Goal: Task Accomplishment & Management: Manage account settings

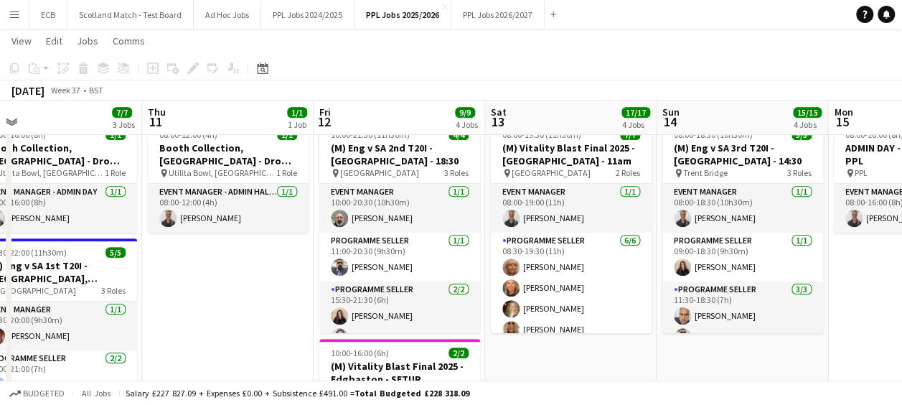
scroll to position [1, 0]
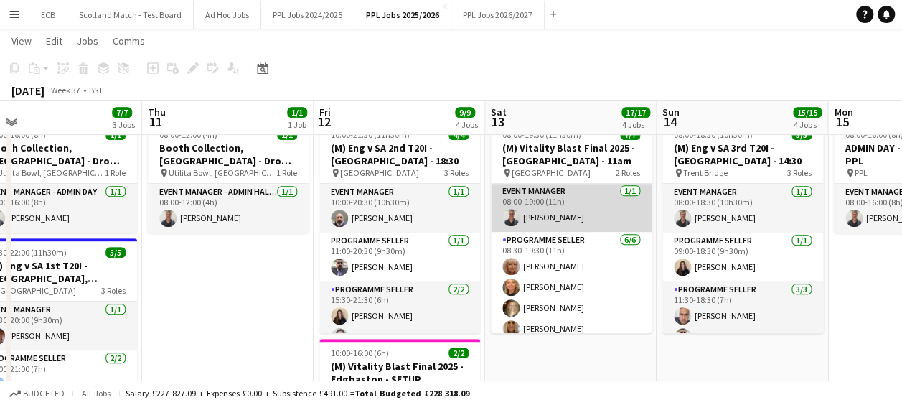
click at [528, 197] on app-card-role "Event Manager [DATE] 08:00-19:00 (11h) [PERSON_NAME]" at bounding box center [571, 207] width 161 height 49
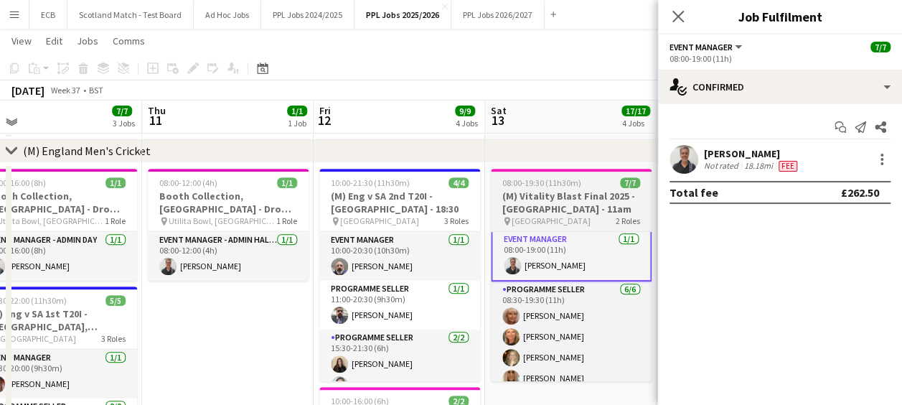
scroll to position [253, 0]
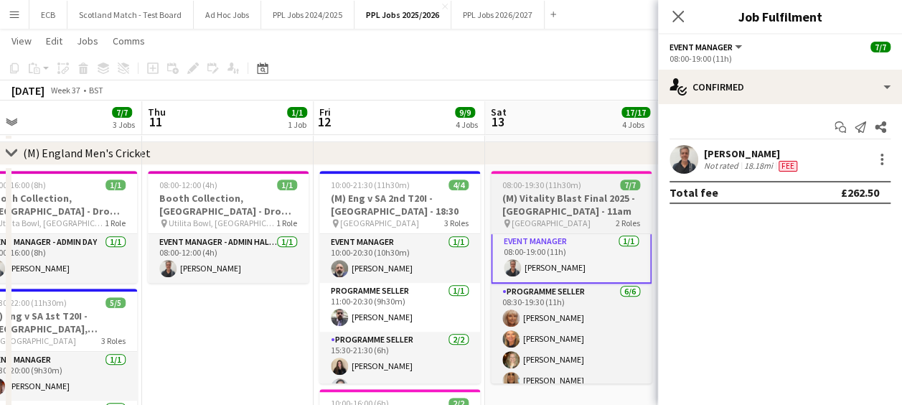
click at [543, 179] on span "08:00-19:30 (11h30m)" at bounding box center [542, 184] width 79 height 11
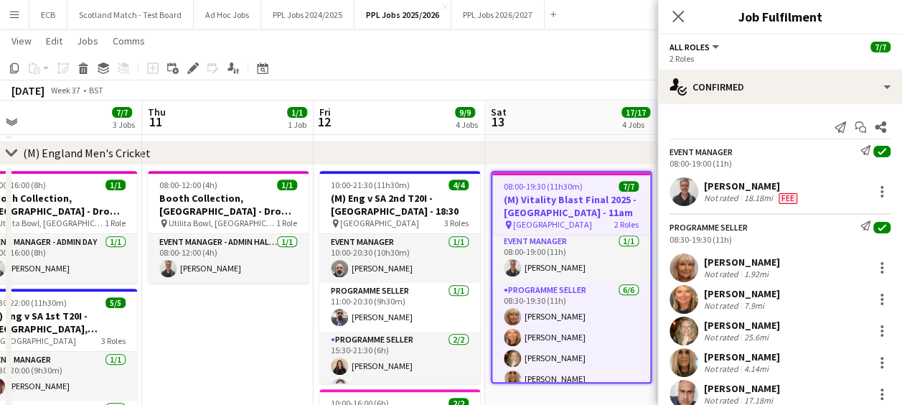
scroll to position [1, 0]
click at [192, 67] on icon at bounding box center [193, 69] width 8 height 8
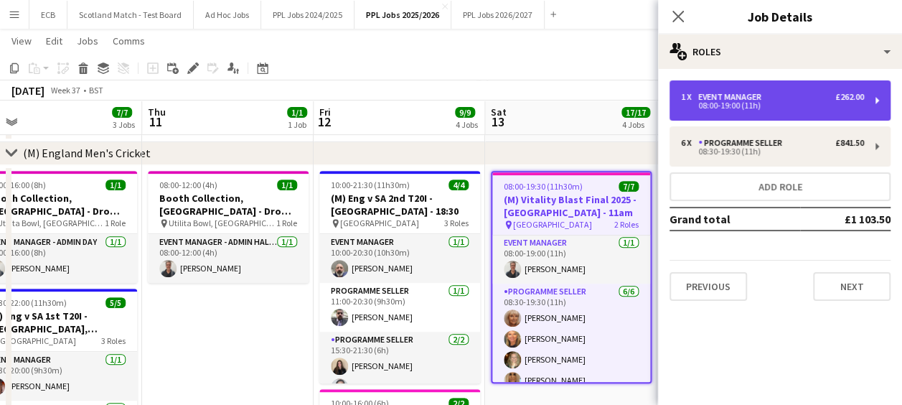
click at [773, 102] on div "08:00-19:00 (11h)" at bounding box center [772, 105] width 183 height 7
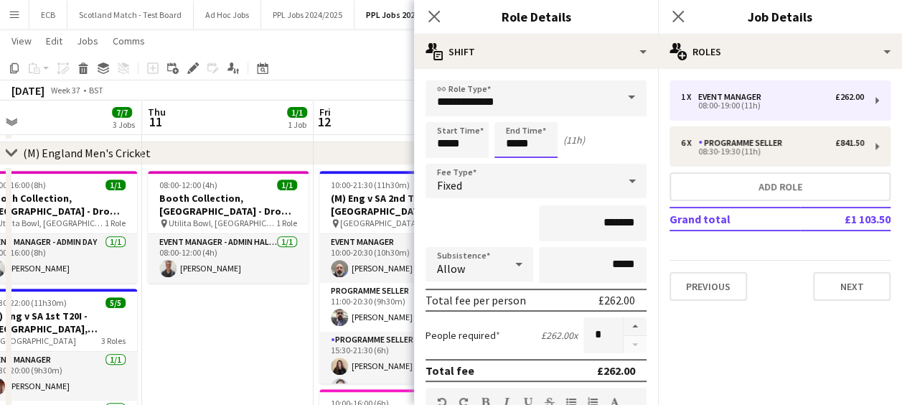
click at [546, 142] on input "*****" at bounding box center [526, 140] width 63 height 36
click at [540, 118] on div at bounding box center [540, 115] width 29 height 14
type input "*****"
click at [540, 118] on div at bounding box center [540, 115] width 29 height 14
click at [738, 327] on mat-expansion-panel "pencil3 General details 1 x Event Manager £262.00 08:00-19:00 (11h) 6 x Program…" at bounding box center [780, 237] width 244 height 336
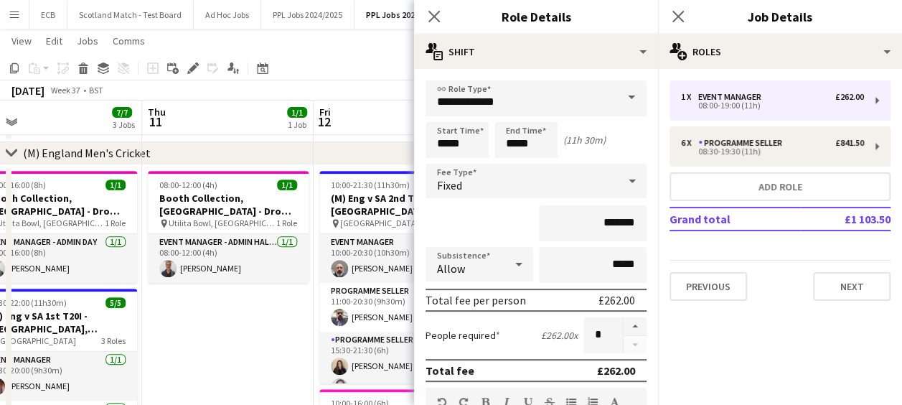
click at [332, 73] on app-toolbar "Copy Paste Paste Ctrl+V Paste with crew Ctrl+Shift+V Paste linked Job [GEOGRAPH…" at bounding box center [451, 68] width 902 height 24
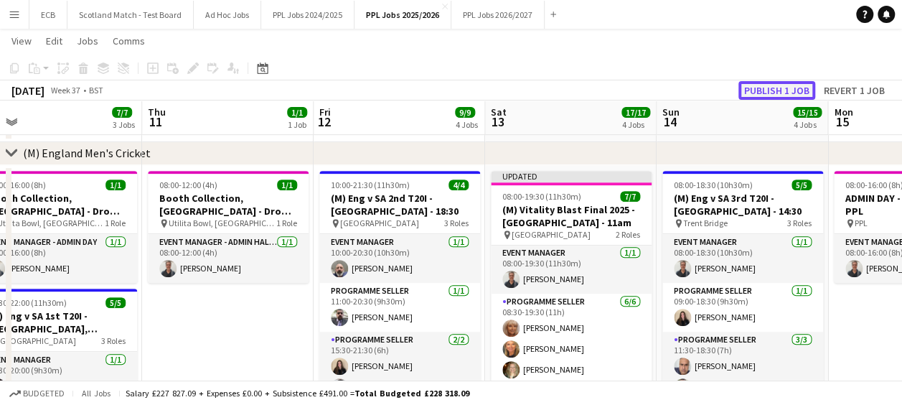
click at [757, 90] on button "Publish 1 job" at bounding box center [777, 90] width 77 height 19
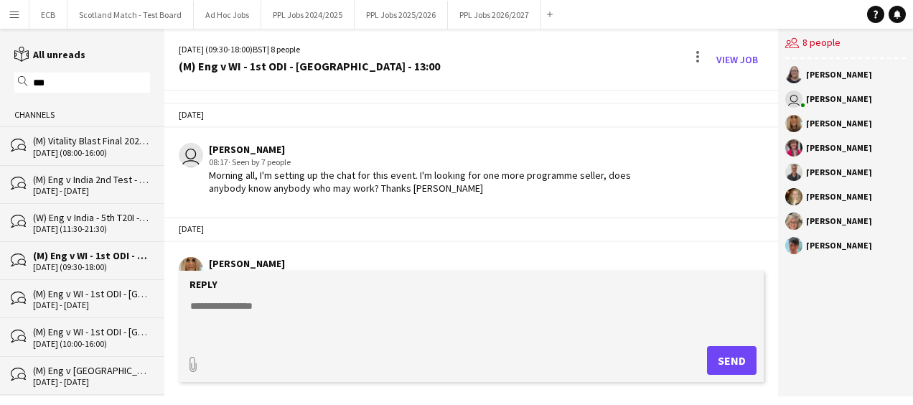
scroll to position [487, 0]
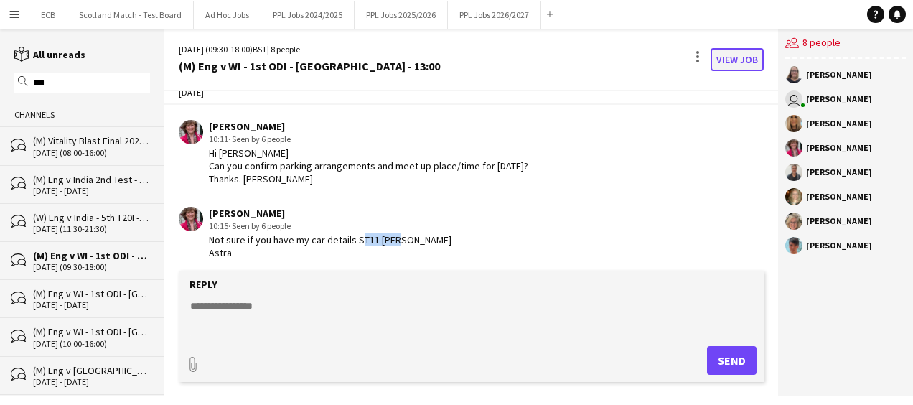
click at [762, 50] on link "View Job" at bounding box center [737, 59] width 53 height 23
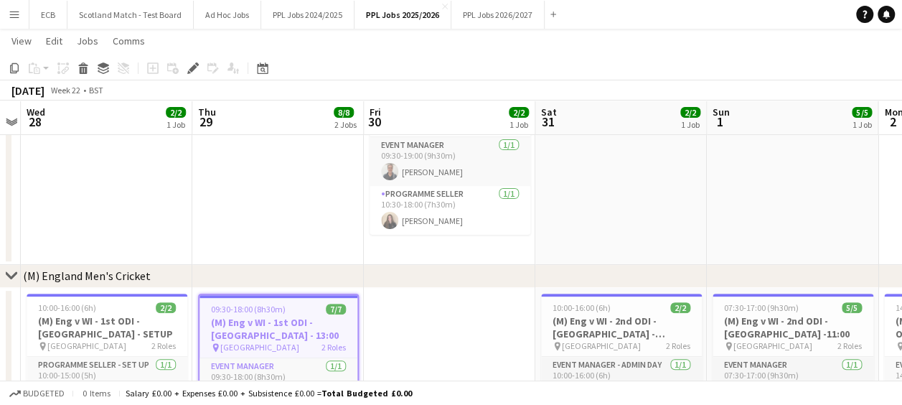
scroll to position [159, 0]
click at [396, 9] on button "PPL Jobs 2025/2026 Close" at bounding box center [403, 15] width 97 height 28
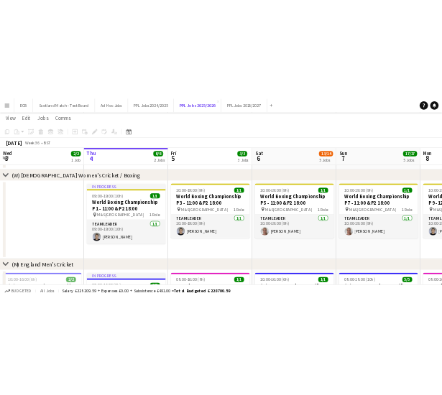
scroll to position [60, 0]
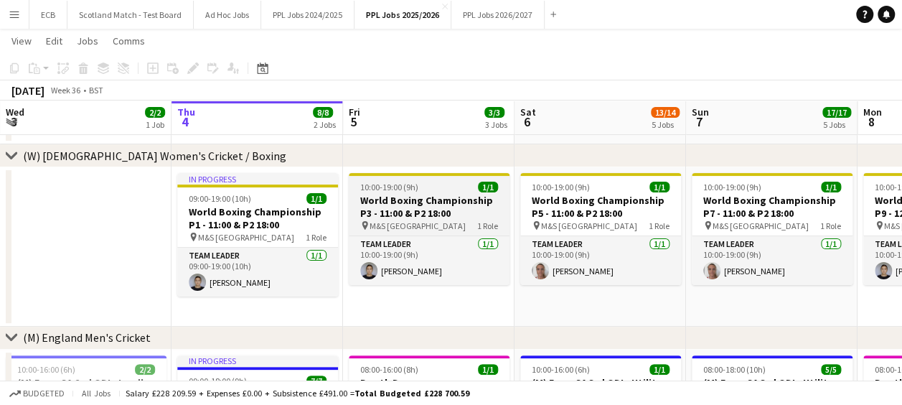
click at [412, 222] on span "M&S [GEOGRAPHIC_DATA]" at bounding box center [418, 225] width 96 height 11
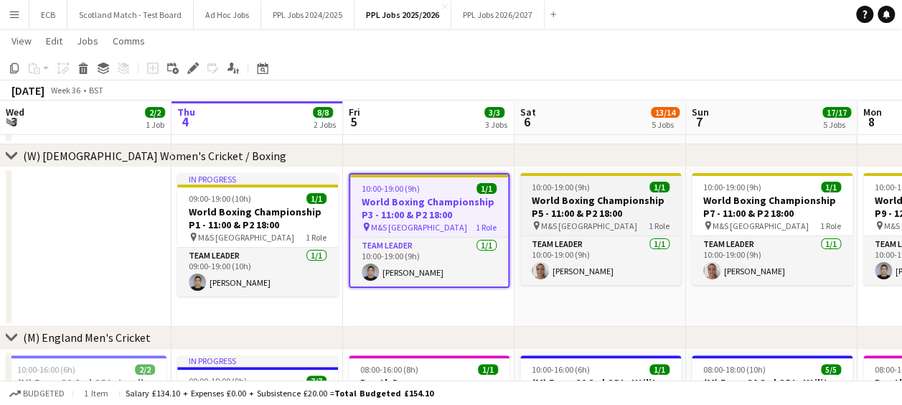
click at [590, 218] on h3 "World Boxing Championship P5 - 11:00 & P2 18:00" at bounding box center [601, 207] width 161 height 26
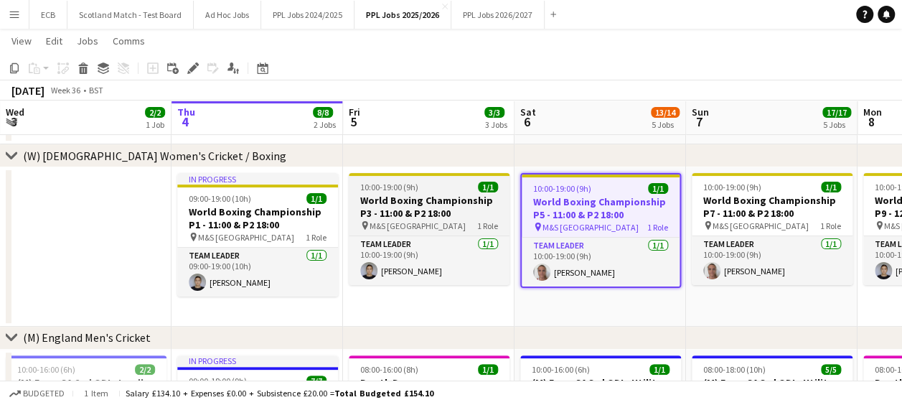
click at [419, 204] on h3 "World Boxing Championship P3 - 11:00 & P2 18:00" at bounding box center [429, 207] width 161 height 26
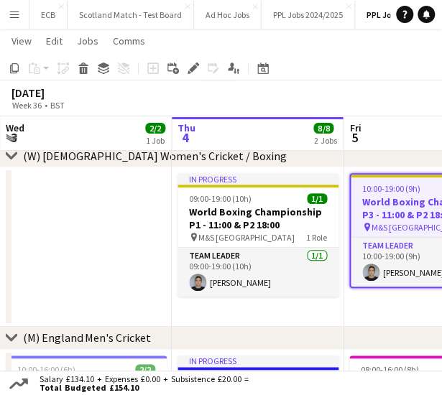
click at [266, 312] on app-date-cell "In progress 09:00-19:00 (10h) 1/1 World Boxing Championship P1 - 11:00 & P2 18:…" at bounding box center [258, 246] width 172 height 159
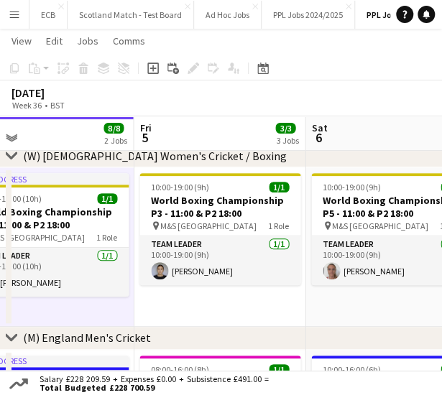
scroll to position [0, 551]
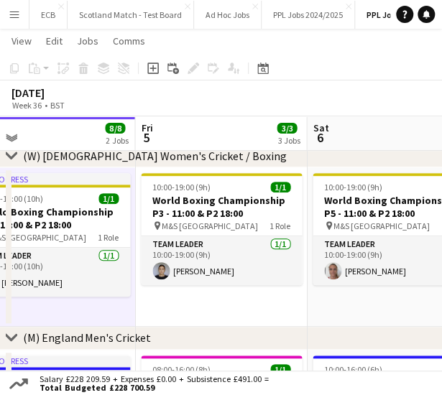
drag, startPoint x: 389, startPoint y: 299, endPoint x: 181, endPoint y: 316, distance: 208.9
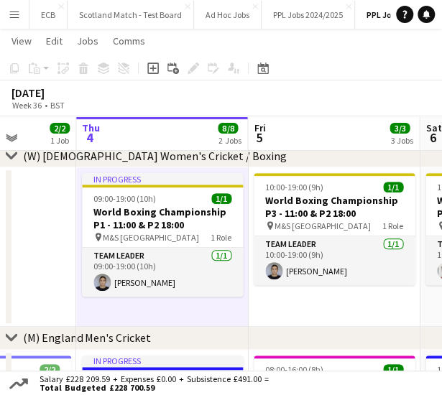
scroll to position [0, 440]
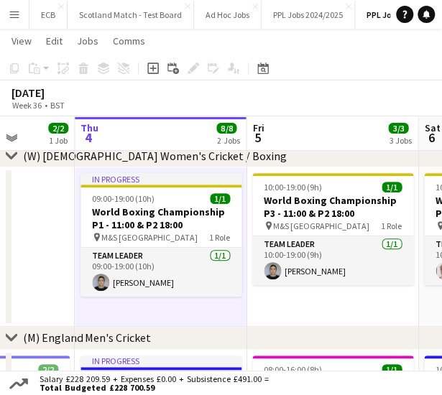
drag, startPoint x: 79, startPoint y: 248, endPoint x: 167, endPoint y: 239, distance: 88.0
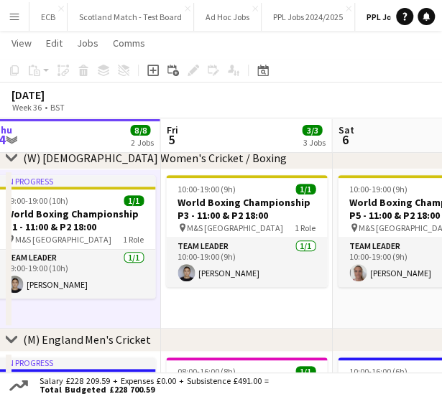
scroll to position [0, 513]
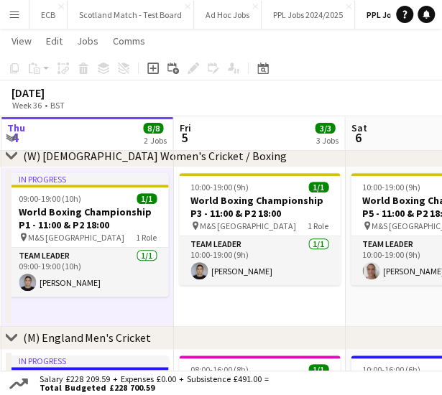
drag, startPoint x: 359, startPoint y: 258, endPoint x: 286, endPoint y: 269, distance: 74.1
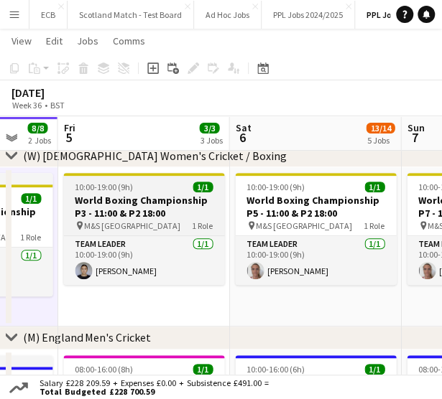
scroll to position [0, 643]
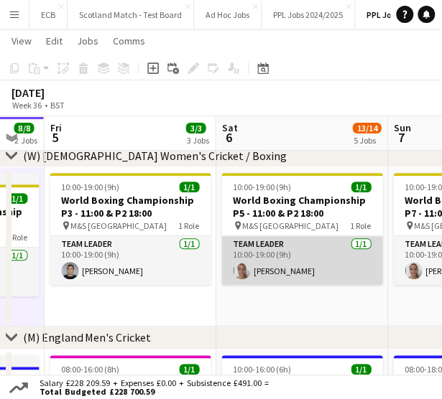
click at [322, 251] on app-card-role "Team Leader 1/1 10:00-19:00 (9h) Joseph Edmonds" at bounding box center [301, 260] width 161 height 49
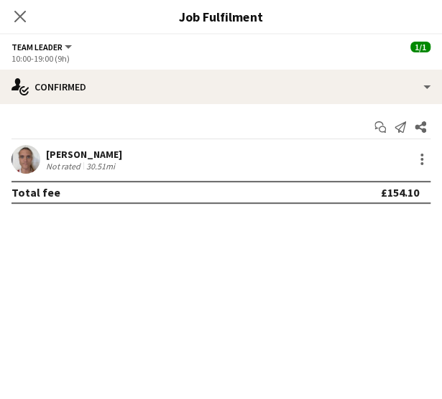
scroll to position [159, 0]
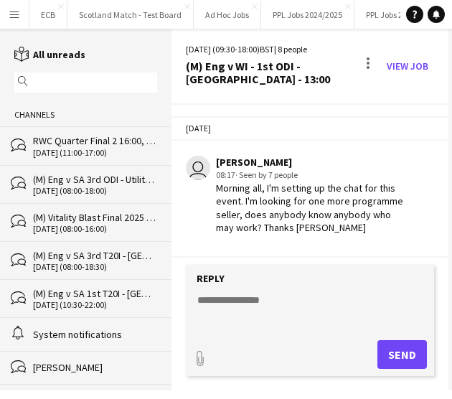
scroll to position [1516, 0]
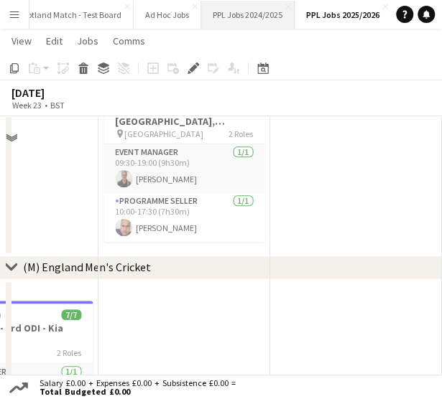
scroll to position [80, 0]
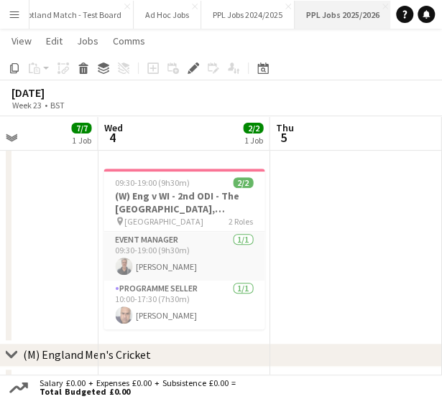
click at [322, 9] on button "PPL Jobs 2025/2026 Close" at bounding box center [342, 15] width 97 height 28
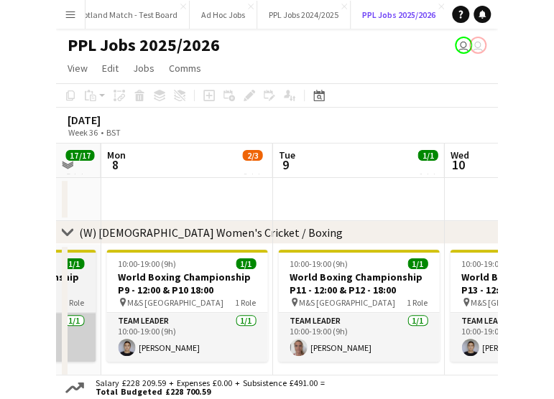
scroll to position [0, 485]
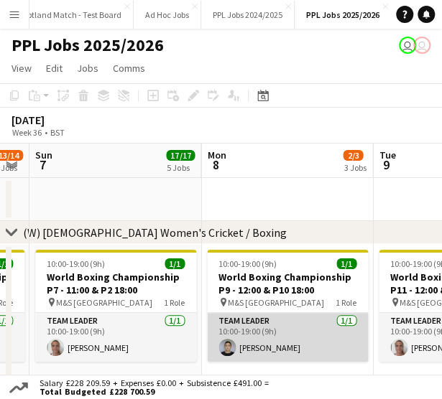
click at [268, 322] on app-card-role "Team Leader 1/1 10:00-19:00 (9h) Rachel Hay" at bounding box center [287, 337] width 161 height 49
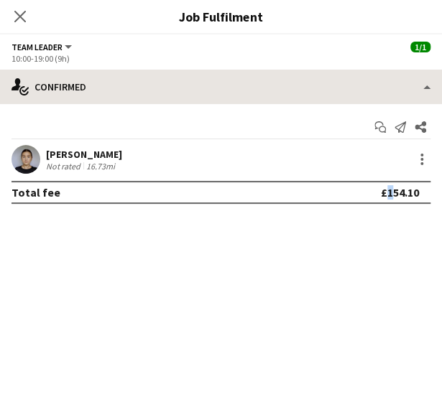
drag, startPoint x: 268, startPoint y: 322, endPoint x: 93, endPoint y: 100, distance: 282.7
click at [93, 100] on div "single-neutral-actions-check-2 Confirmed single-neutral-actions-check-2 Confirm…" at bounding box center [221, 235] width 442 height 330
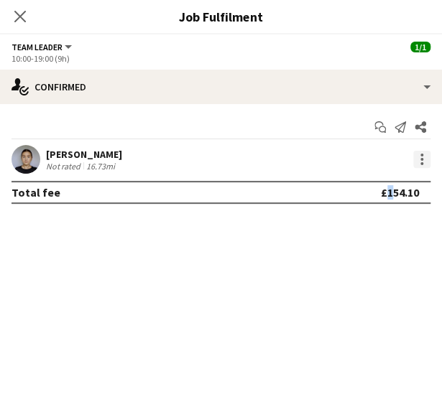
click at [425, 159] on div at bounding box center [421, 159] width 17 height 17
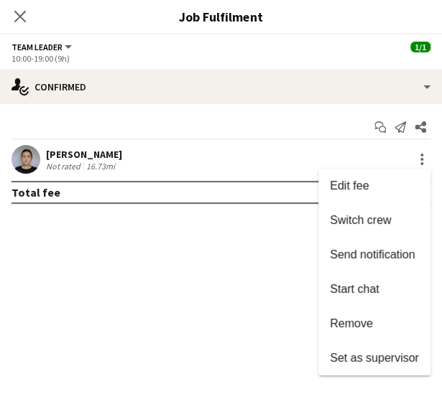
click at [213, 289] on div at bounding box center [221, 199] width 442 height 399
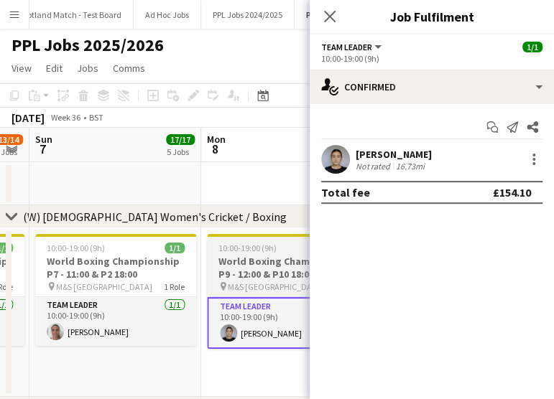
click at [258, 262] on h3 "World Boxing Championship P9 - 12:00 & P10 18:00" at bounding box center [287, 268] width 161 height 26
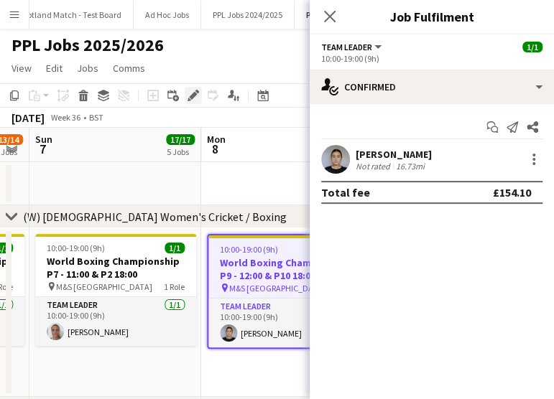
click at [192, 95] on icon at bounding box center [193, 96] width 8 height 8
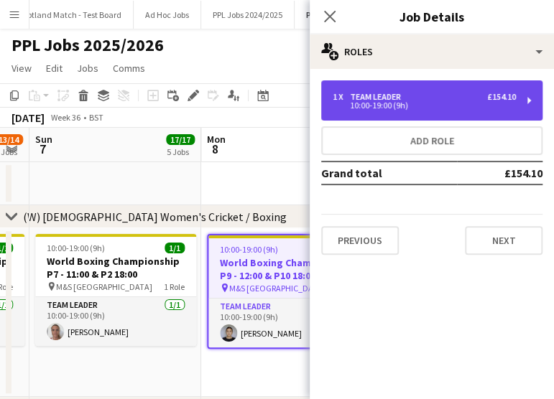
click at [408, 104] on div "10:00-19:00 (9h)" at bounding box center [423, 105] width 183 height 7
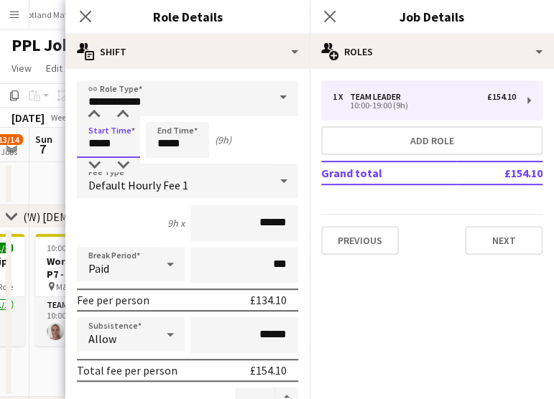
click at [126, 145] on input "*****" at bounding box center [108, 140] width 63 height 36
type input "*****"
click at [258, 141] on div "Start Time ***** End Time ***** (8h)" at bounding box center [187, 140] width 221 height 36
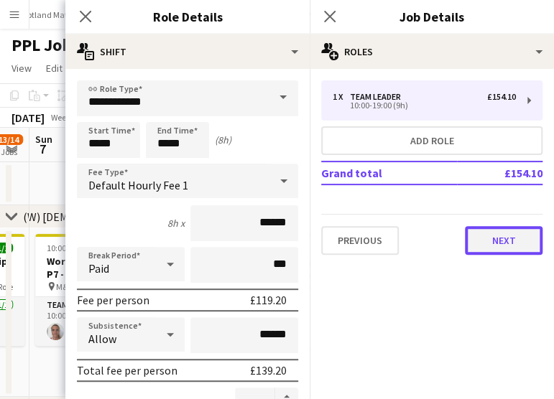
click at [529, 230] on button "Next" at bounding box center [504, 240] width 78 height 29
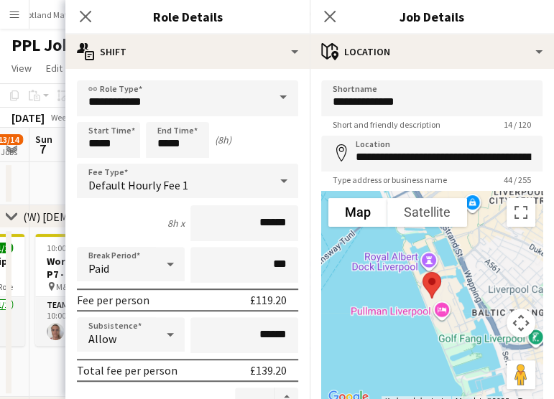
click at [46, 178] on app-date-cell at bounding box center [115, 183] width 172 height 43
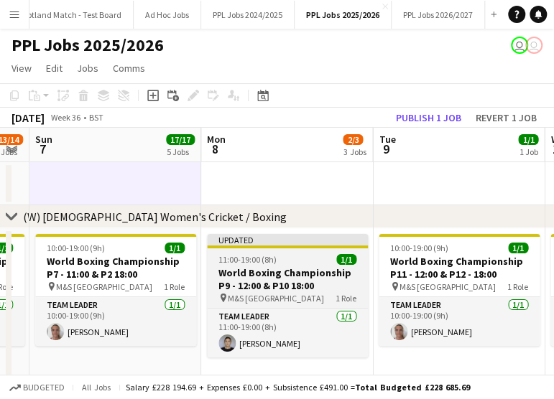
click at [254, 276] on h3 "World Boxing Championship P9 - 12:00 & P10 18:00" at bounding box center [287, 279] width 161 height 26
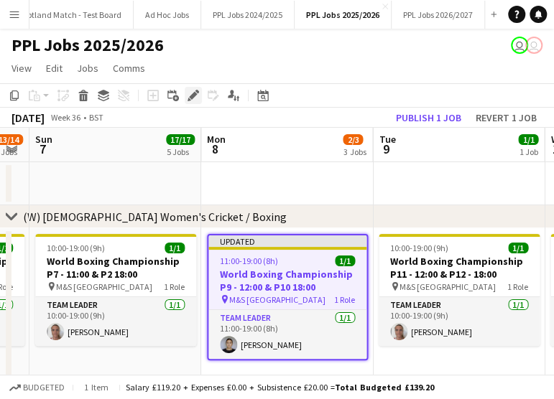
click at [190, 100] on icon "Edit" at bounding box center [192, 95] width 11 height 11
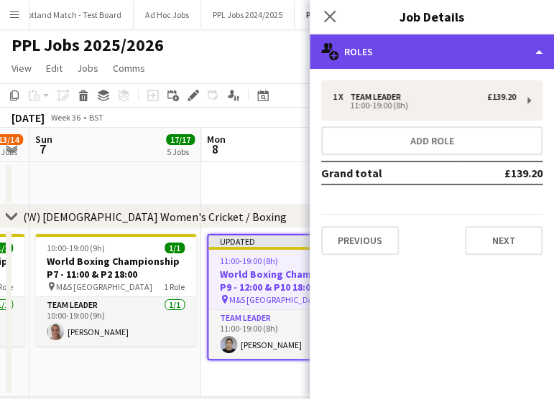
click at [412, 66] on div "multiple-users-add Roles" at bounding box center [431, 51] width 244 height 34
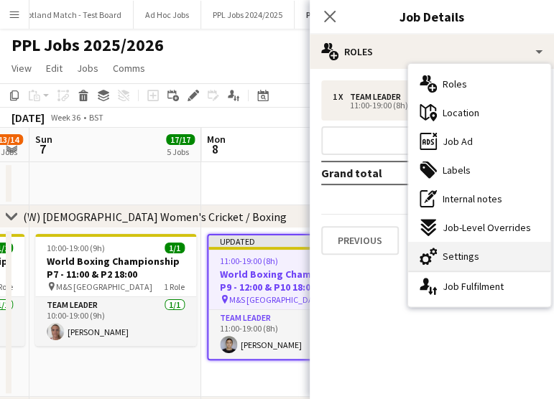
click at [455, 254] on span "Settings" at bounding box center [460, 256] width 37 height 13
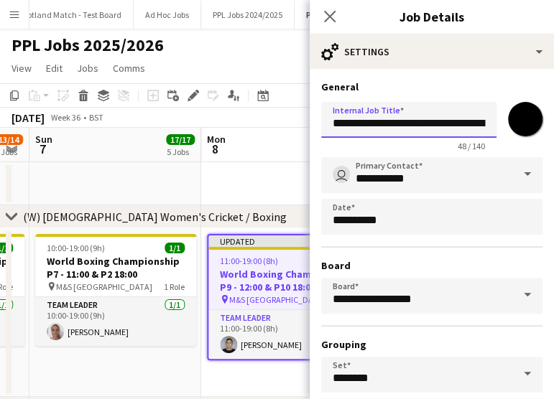
scroll to position [0, 101]
drag, startPoint x: 434, startPoint y: 126, endPoint x: 514, endPoint y: 118, distance: 80.7
click at [514, 118] on div "**********" at bounding box center [431, 123] width 221 height 55
click at [284, 151] on app-board-header-date "Mon 8 2/3 3 Jobs" at bounding box center [287, 145] width 172 height 34
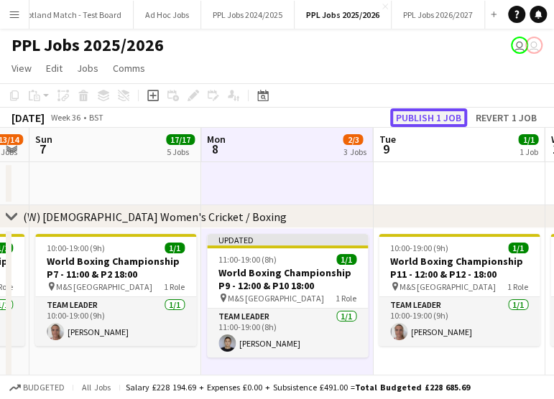
click at [425, 118] on button "Publish 1 job" at bounding box center [428, 117] width 77 height 19
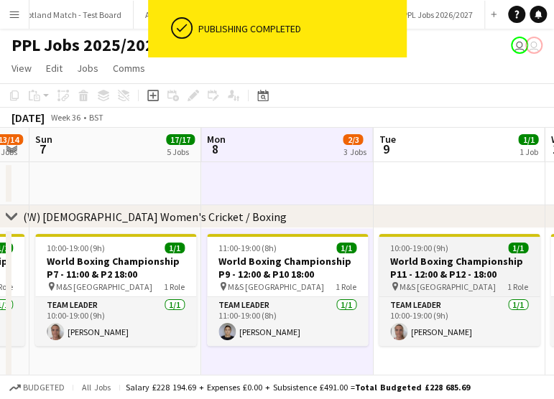
click at [426, 250] on span "10:00-19:00 (9h)" at bounding box center [419, 248] width 58 height 11
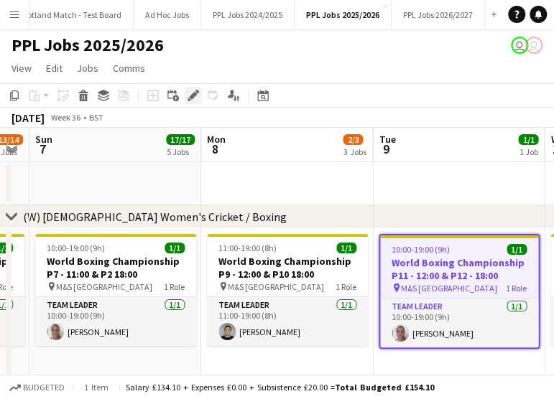
click at [192, 101] on icon "Edit" at bounding box center [192, 95] width 11 height 11
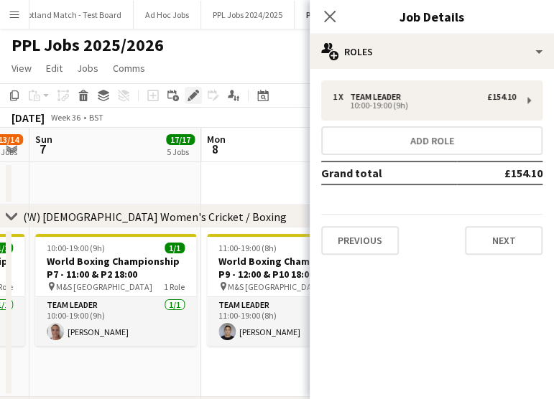
click at [192, 93] on icon "Edit" at bounding box center [192, 95] width 11 height 11
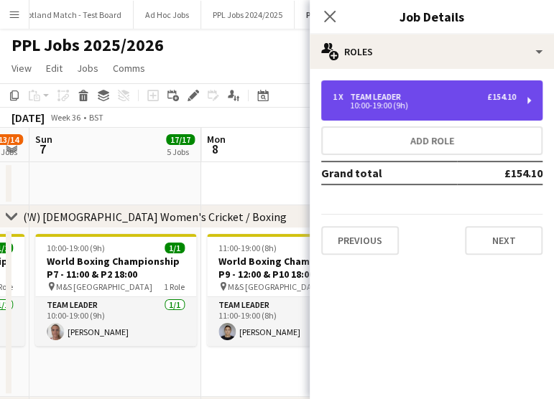
click at [406, 102] on div "10:00-19:00 (9h)" at bounding box center [423, 105] width 183 height 7
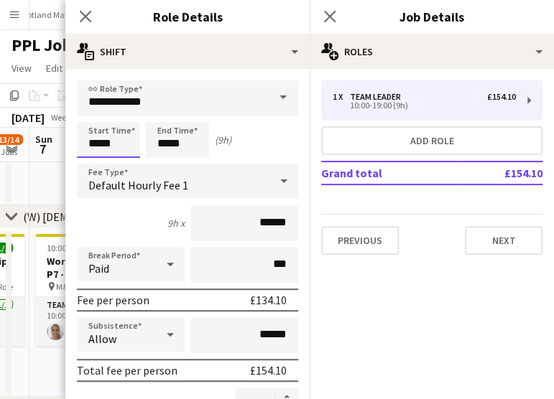
click at [125, 147] on input "*****" at bounding box center [108, 140] width 63 height 36
type input "*****"
click at [98, 113] on div at bounding box center [94, 115] width 29 height 14
click at [55, 180] on app-date-cell at bounding box center [115, 183] width 172 height 43
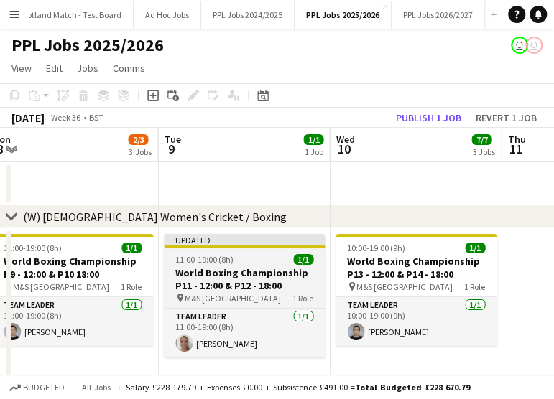
scroll to position [0, 702]
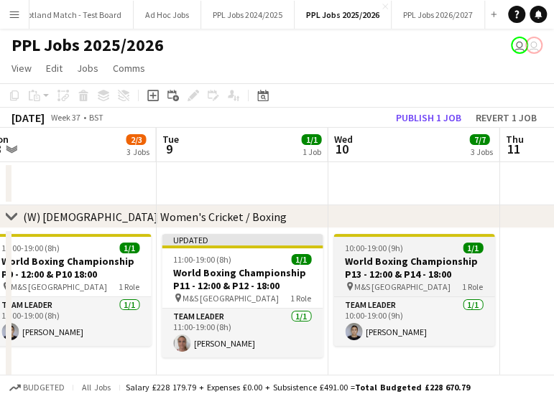
click at [390, 272] on h3 "World Boxing Championship P13 - 12:00 & P14 - 18:00" at bounding box center [413, 268] width 161 height 26
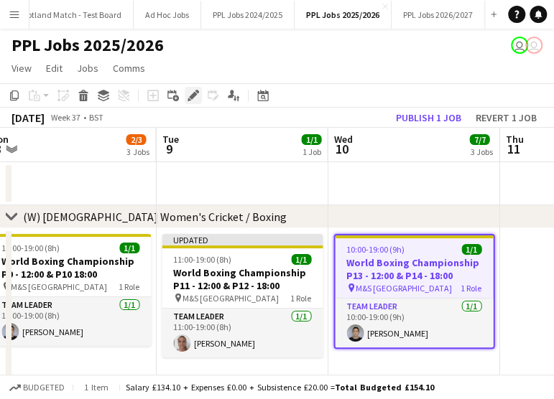
click at [196, 89] on div "Edit" at bounding box center [193, 95] width 17 height 17
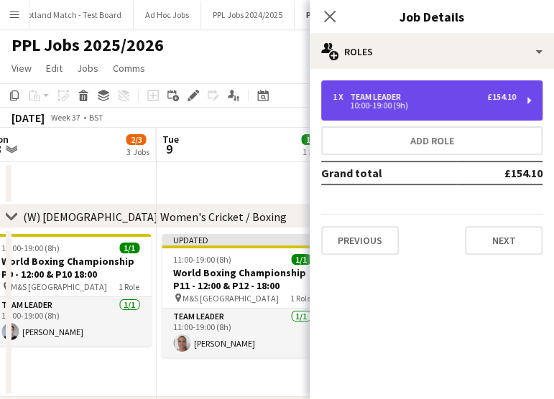
click at [383, 106] on div "10:00-19:00 (9h)" at bounding box center [423, 105] width 183 height 7
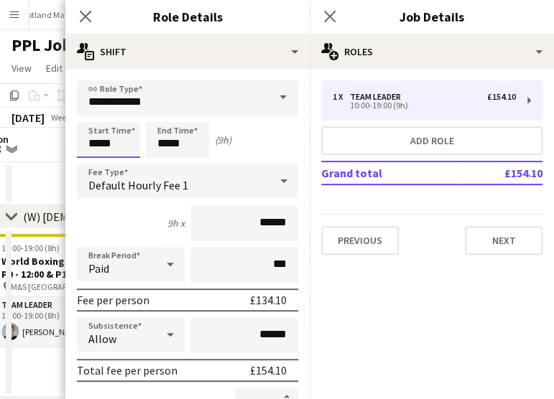
click at [98, 144] on input "*****" at bounding box center [108, 140] width 63 height 36
type input "*****"
click at [36, 174] on app-date-cell at bounding box center [70, 183] width 172 height 43
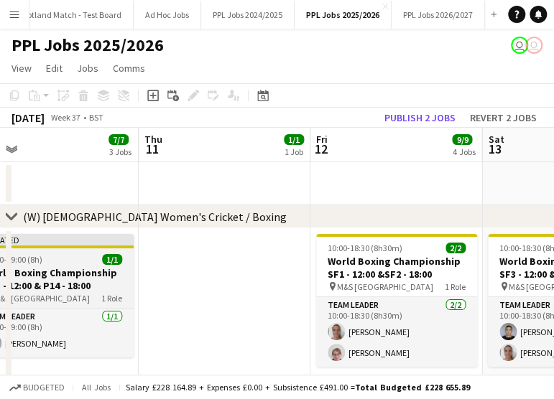
scroll to position [0, 377]
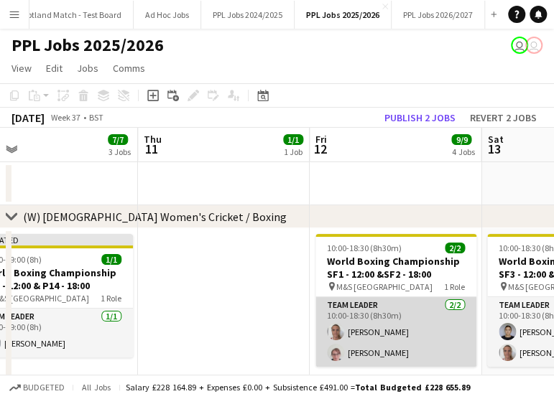
click at [359, 313] on app-card-role "Team Leader 2/2 10:00-18:30 (8h30m) Joseph Edmonds Victoria Marguet" at bounding box center [395, 332] width 161 height 70
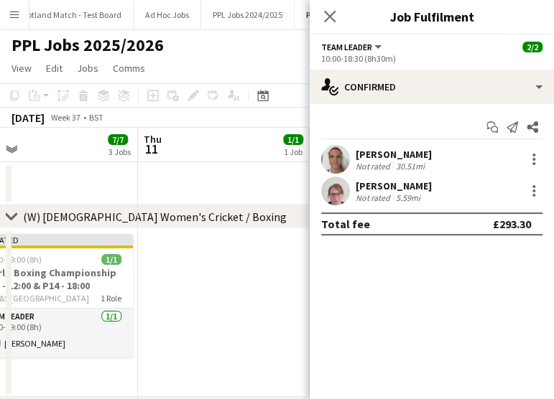
click at [262, 307] on app-date-cell at bounding box center [224, 312] width 172 height 169
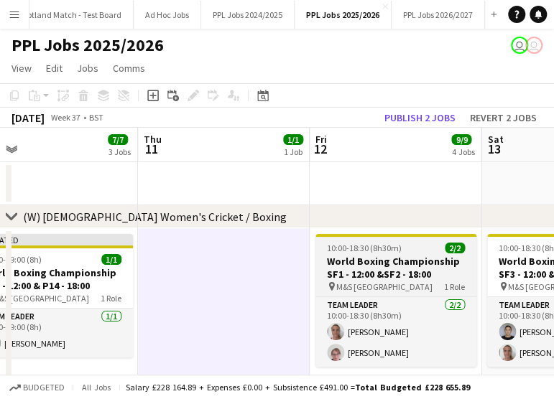
click at [408, 258] on h3 "World Boxing Championship SF1 - 12:00 &SF2 - 18:00" at bounding box center [395, 268] width 161 height 26
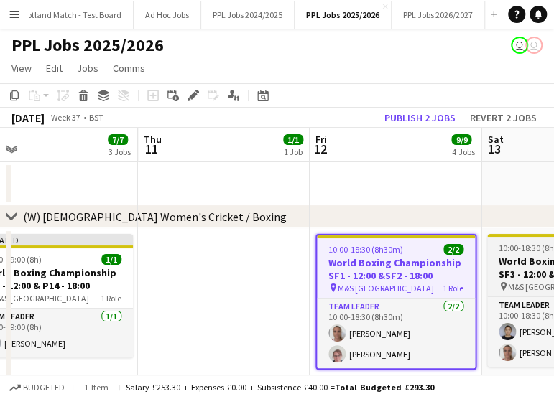
click at [546, 245] on span "10:00-18:30 (8h30m)" at bounding box center [535, 248] width 75 height 11
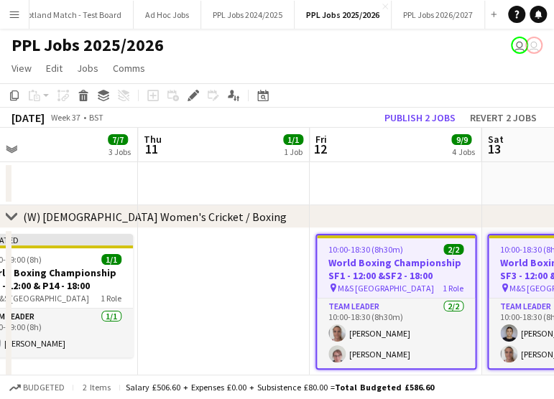
scroll to position [0, 563]
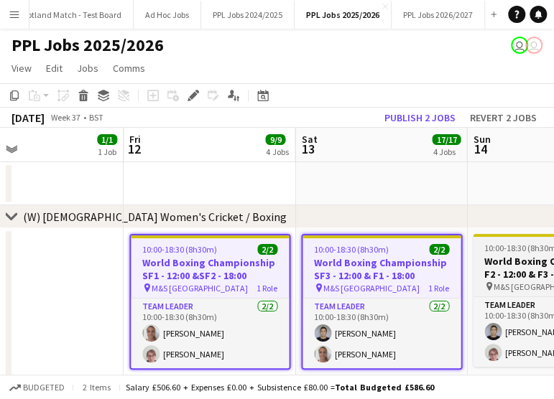
click at [504, 256] on h3 "World Boxing Championship F2 - 12:00 & F3 - 18:00" at bounding box center [552, 268] width 161 height 26
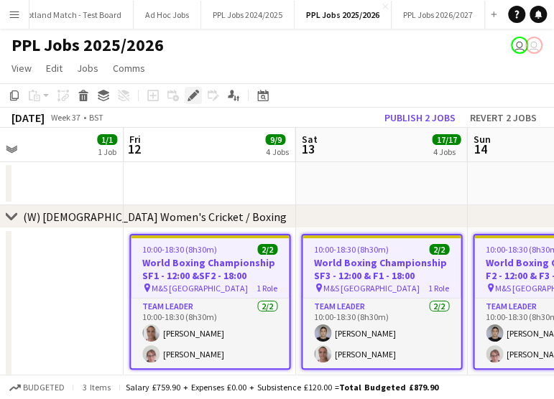
click at [190, 100] on icon at bounding box center [189, 100] width 4 height 4
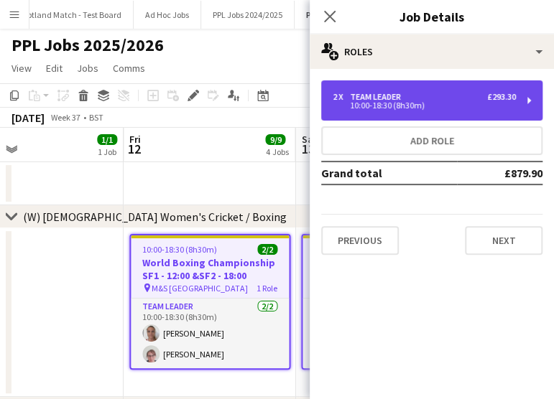
click at [398, 97] on div "Team Leader" at bounding box center [378, 97] width 57 height 10
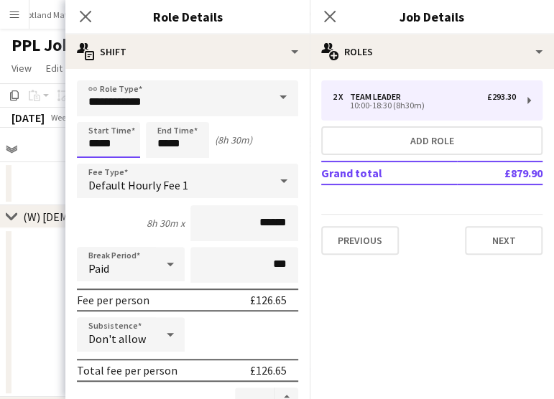
click at [127, 148] on input "*****" at bounding box center [108, 140] width 63 height 36
click at [121, 116] on div at bounding box center [122, 115] width 29 height 14
type input "*****"
click at [123, 116] on div at bounding box center [122, 115] width 29 height 14
click at [194, 141] on input "*****" at bounding box center [177, 140] width 63 height 36
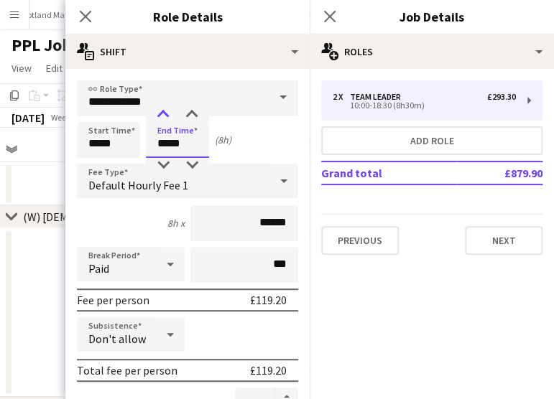
click at [158, 113] on div at bounding box center [163, 115] width 29 height 14
click at [191, 159] on div at bounding box center [191, 165] width 29 height 14
type input "*****"
click at [191, 159] on div at bounding box center [191, 165] width 29 height 14
click at [418, 289] on mat-expansion-panel "pencil3 General details 2 x Team Leader £293.30 10:00-18:30 (8h30m) Add role Gr…" at bounding box center [431, 234] width 244 height 330
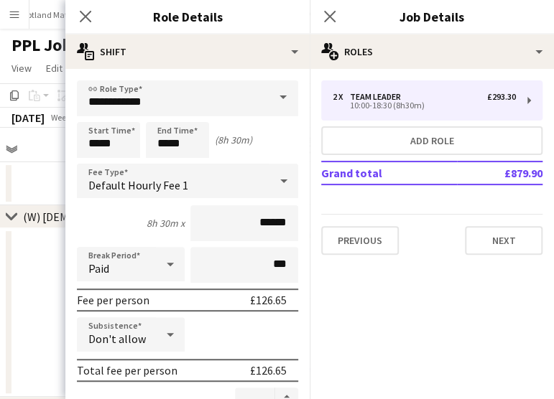
click at [36, 251] on app-date-cell at bounding box center [38, 312] width 172 height 169
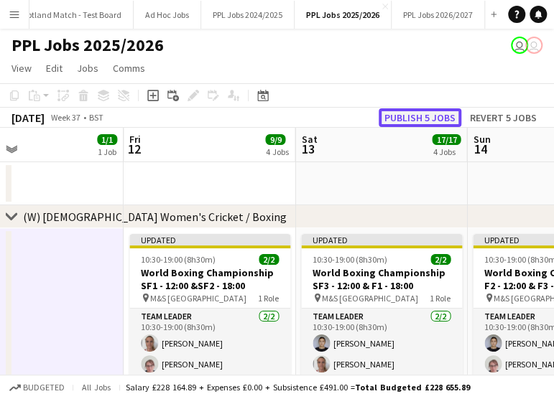
click at [402, 115] on button "Publish 5 jobs" at bounding box center [419, 117] width 83 height 19
